Goal: Task Accomplishment & Management: Manage account settings

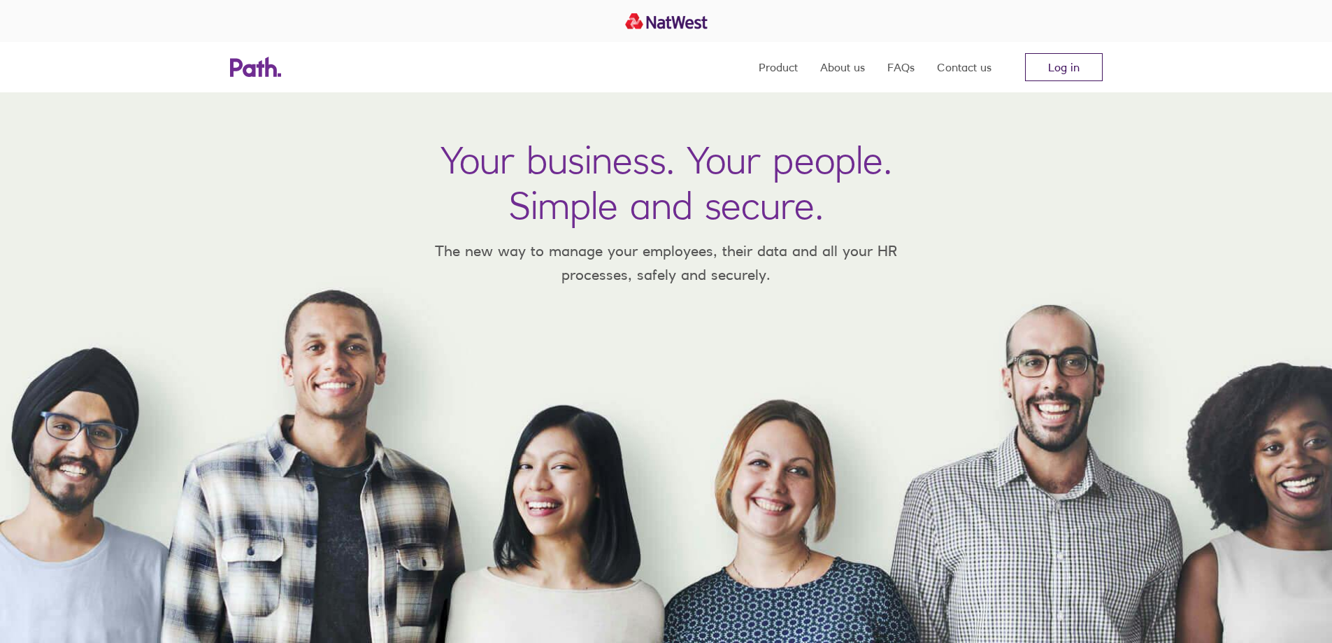
click at [1074, 67] on link "Log in" at bounding box center [1064, 67] width 78 height 28
click at [1041, 68] on link "Log in" at bounding box center [1064, 67] width 78 height 28
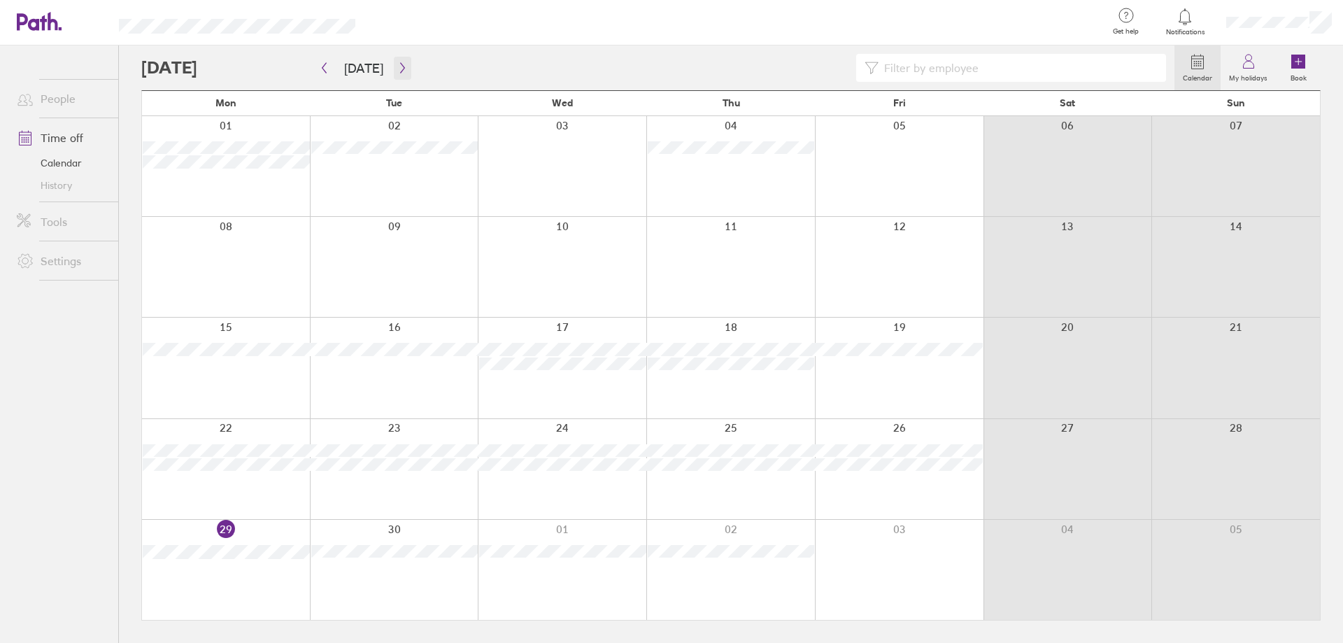
click at [400, 66] on icon "button" at bounding box center [402, 68] width 4 height 10
click at [399, 68] on icon "button" at bounding box center [402, 67] width 10 height 11
click at [321, 64] on icon "button" at bounding box center [324, 67] width 10 height 11
